Goal: Transaction & Acquisition: Purchase product/service

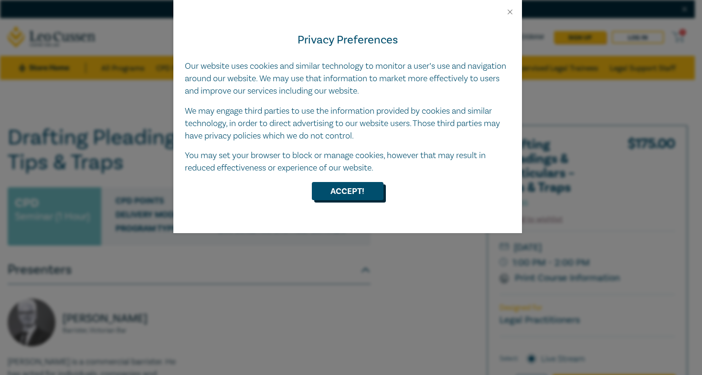
click at [351, 192] on button "Accept!" at bounding box center [348, 191] width 72 height 18
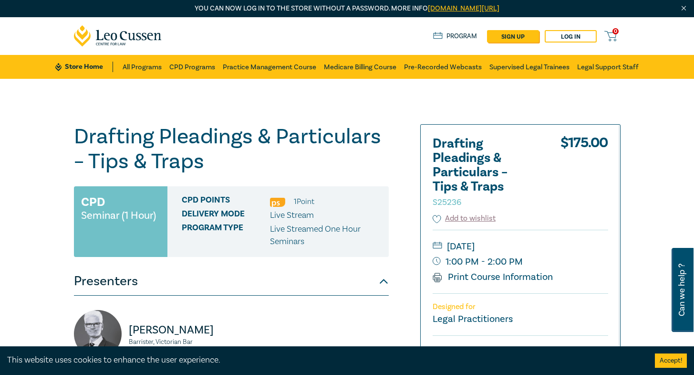
scroll to position [239, 0]
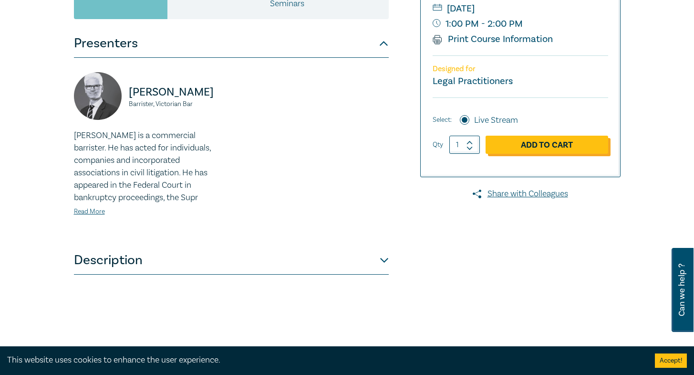
click at [605, 150] on link "Add to Cart" at bounding box center [547, 145] width 123 height 18
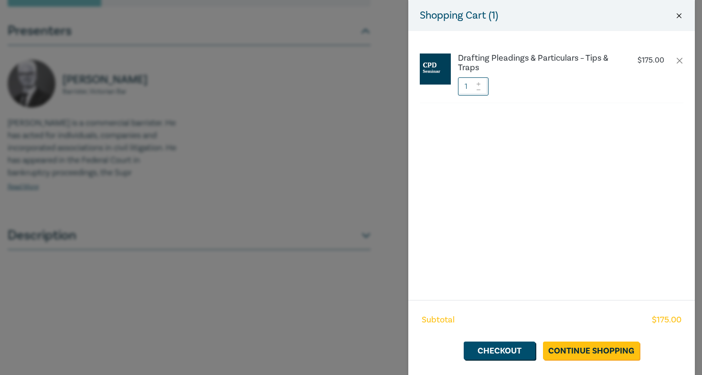
click at [680, 15] on button "Close" at bounding box center [678, 15] width 9 height 9
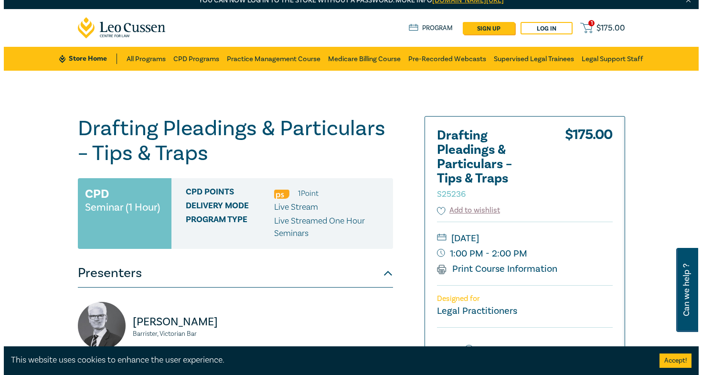
scroll to position [0, 0]
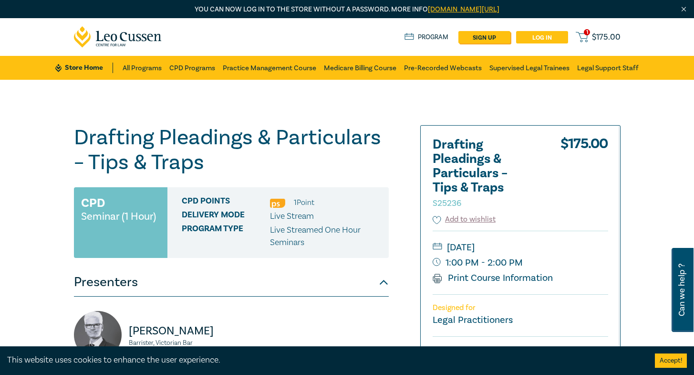
click at [568, 40] on link "Log in" at bounding box center [542, 37] width 52 height 12
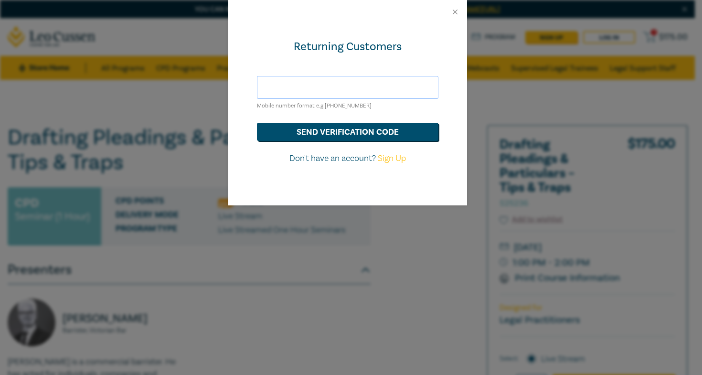
click at [351, 80] on input "text" at bounding box center [347, 87] width 181 height 23
type input "[PERSON_NAME][EMAIL_ADDRESS][DOMAIN_NAME]"
click at [257, 123] on button "send verification code" at bounding box center [347, 132] width 181 height 18
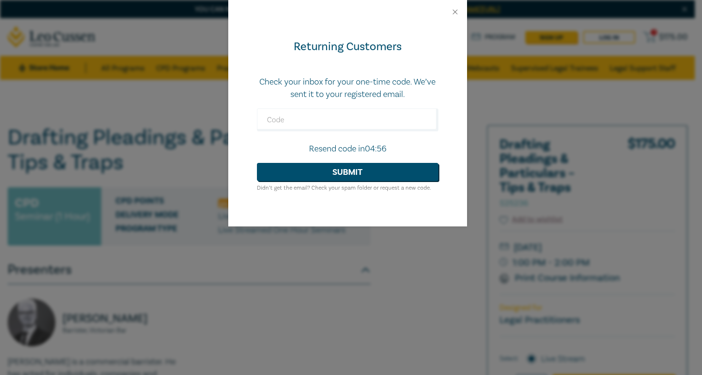
click at [359, 104] on form "Check your inbox for your one-time code. We’ve sent it to your registered email…" at bounding box center [347, 134] width 181 height 117
click at [355, 111] on input "text" at bounding box center [347, 119] width 181 height 23
click at [350, 117] on input "text" at bounding box center [347, 119] width 181 height 23
click at [348, 120] on input "text" at bounding box center [347, 119] width 181 height 23
type input "361045"
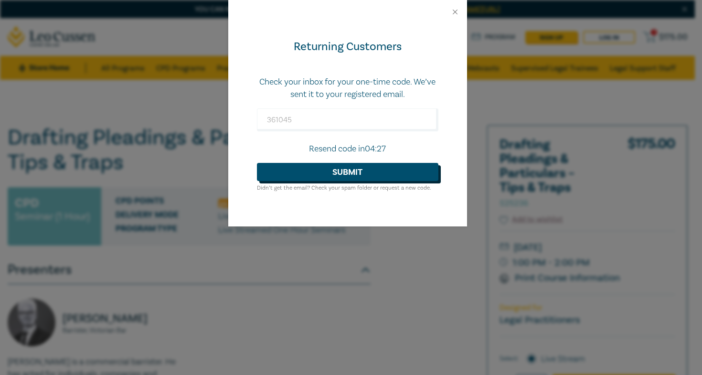
click at [357, 172] on button "Submit" at bounding box center [347, 172] width 181 height 18
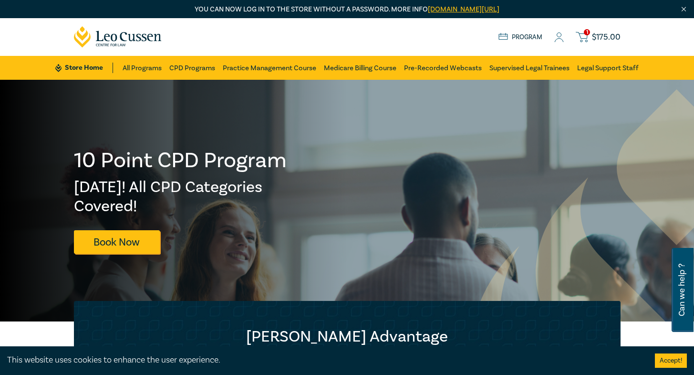
click at [671, 358] on button "Accept!" at bounding box center [671, 360] width 32 height 14
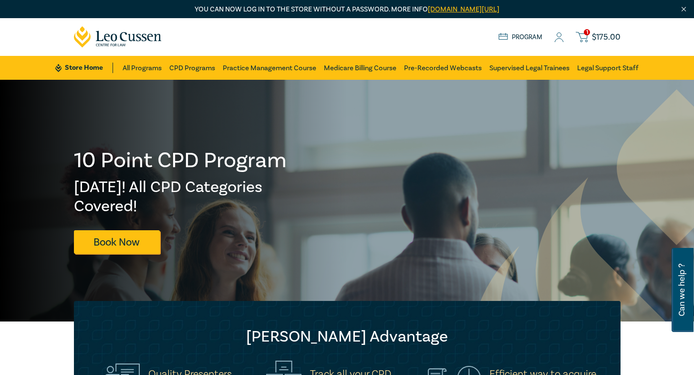
click at [590, 35] on span "1" at bounding box center [587, 32] width 6 height 6
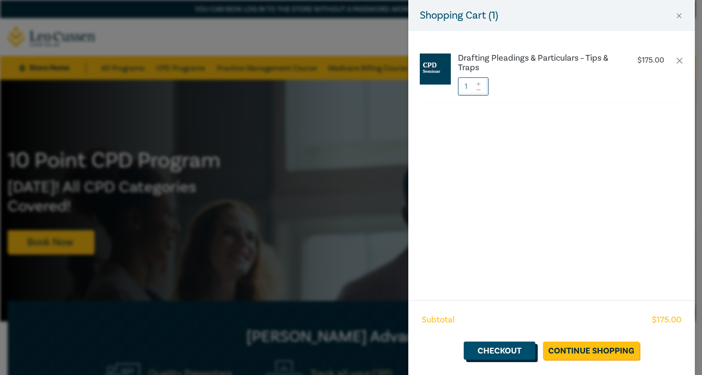
click at [493, 350] on link "Checkout" at bounding box center [499, 350] width 72 height 18
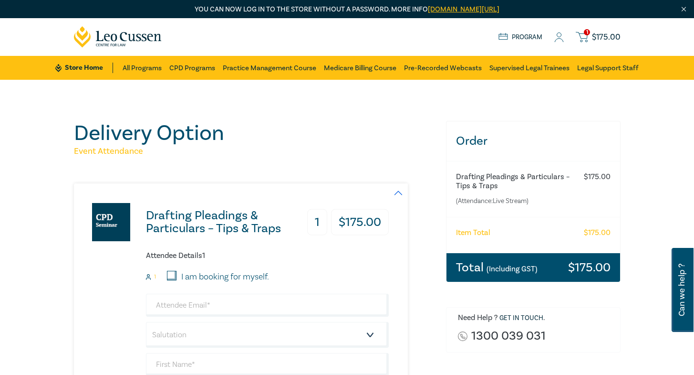
scroll to position [48, 0]
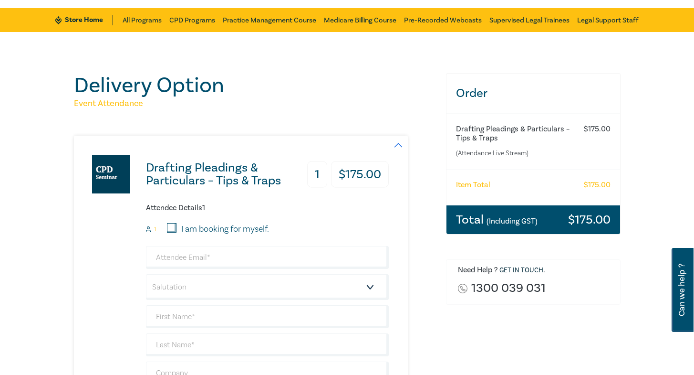
drag, startPoint x: 106, startPoint y: 230, endPoint x: 129, endPoint y: 231, distance: 22.9
click at [167, 230] on input "I am booking for myself." at bounding box center [172, 228] width 10 height 10
checkbox input "true"
type input "[PERSON_NAME][EMAIL_ADDRESS][DOMAIN_NAME]"
type input "Andrew"
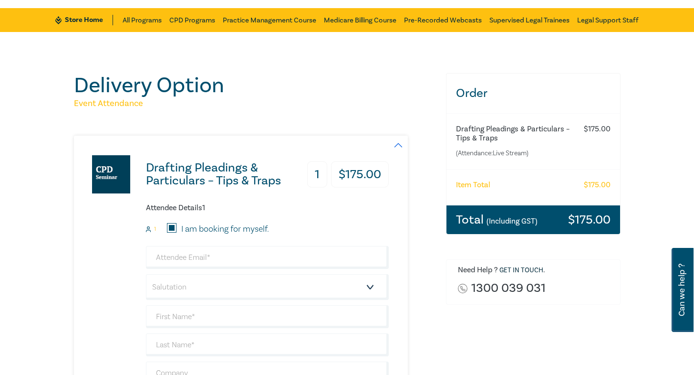
type input "Bae"
type input "435819127"
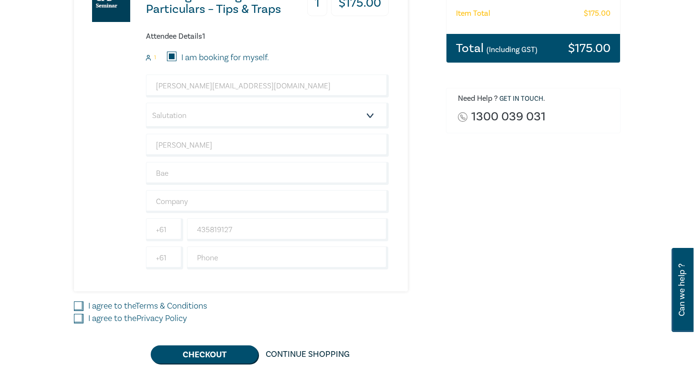
scroll to position [286, 0]
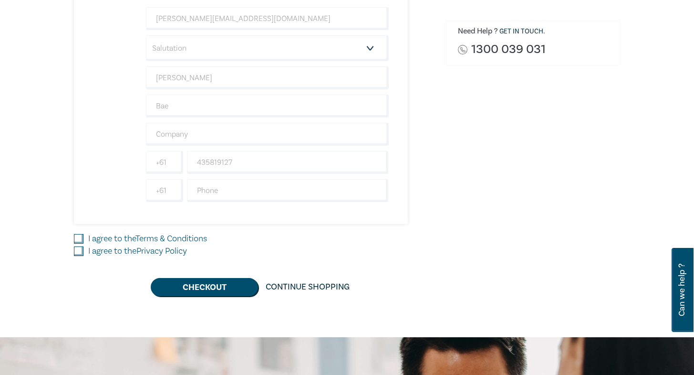
click at [74, 237] on input "I agree to the Terms & Conditions" at bounding box center [79, 239] width 10 height 10
checkbox input "true"
click at [74, 249] on input "I agree to the Privacy Policy" at bounding box center [79, 251] width 10 height 10
checkbox input "true"
click at [198, 291] on button "Checkout" at bounding box center [204, 287] width 107 height 18
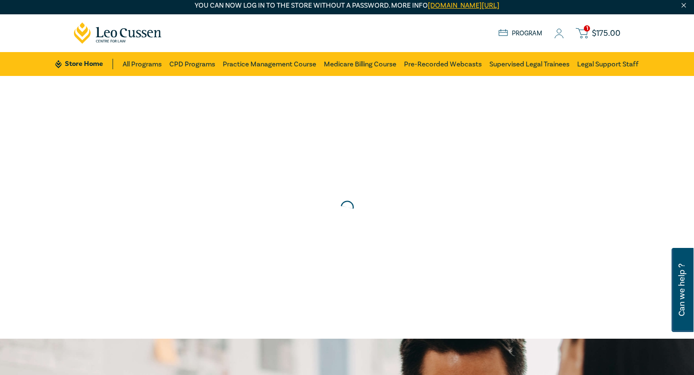
scroll to position [0, 0]
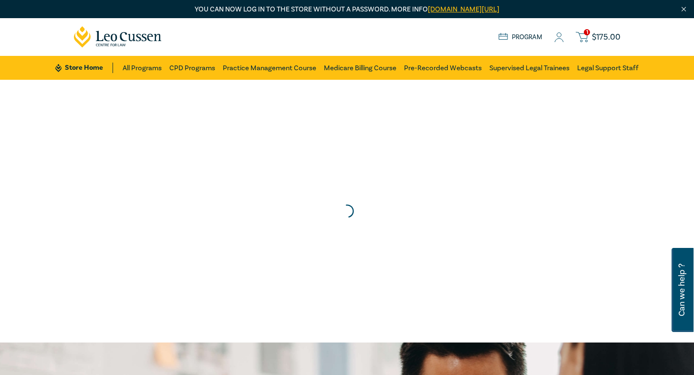
click at [686, 9] on img "Close" at bounding box center [684, 9] width 8 height 8
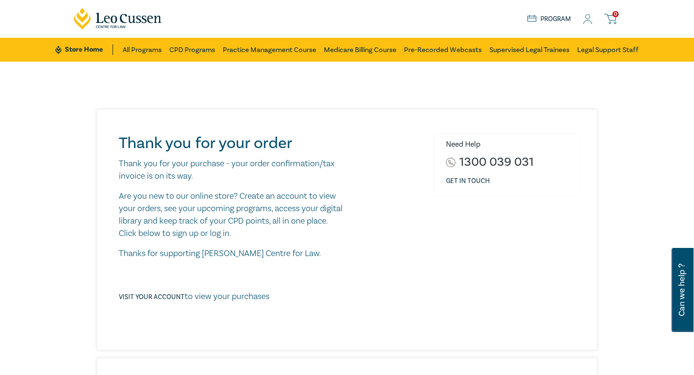
click at [619, 15] on span "0" at bounding box center [616, 14] width 6 height 6
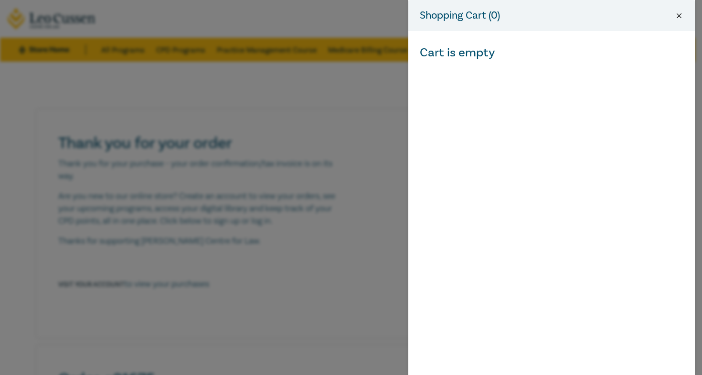
click at [680, 13] on button "Close" at bounding box center [678, 15] width 9 height 9
